Goal: Navigation & Orientation: Find specific page/section

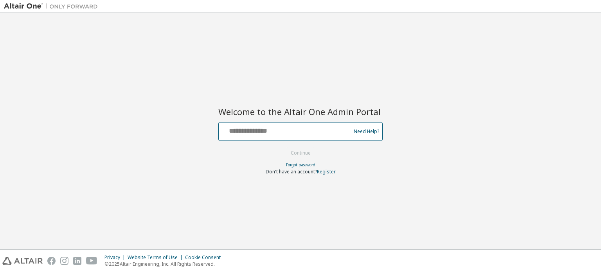
click at [242, 130] on input "text" at bounding box center [286, 129] width 128 height 11
type input "**********"
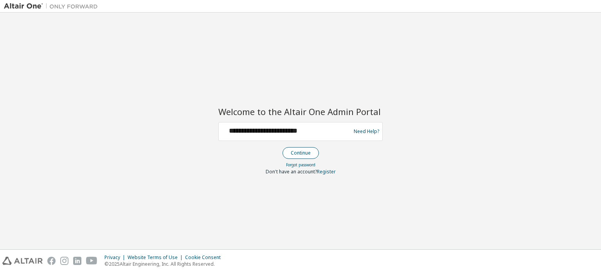
click at [299, 153] on button "Continue" at bounding box center [301, 153] width 36 height 12
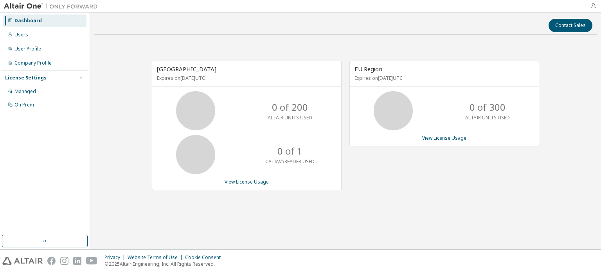
click at [592, 4] on icon "button" at bounding box center [593, 6] width 6 height 6
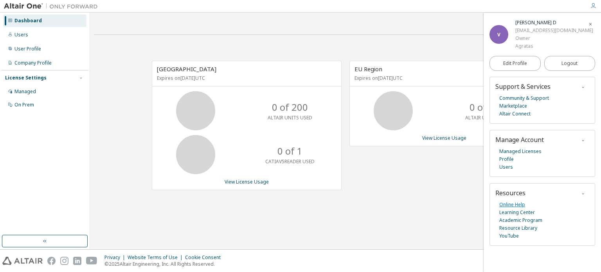
click at [511, 206] on link "Online Help" at bounding box center [512, 205] width 26 height 8
click at [543, 97] on link "Community & Support" at bounding box center [524, 98] width 50 height 8
